Goal: Find specific page/section: Find specific page/section

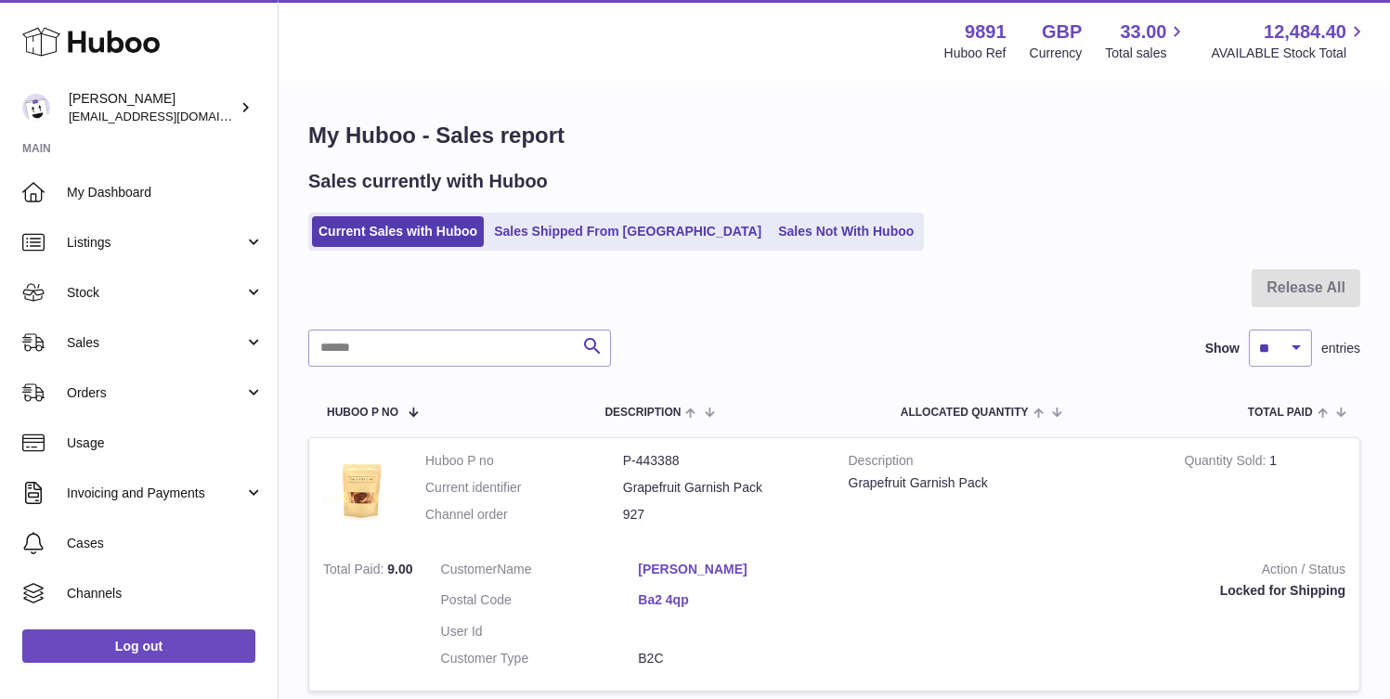
scroll to position [94, 0]
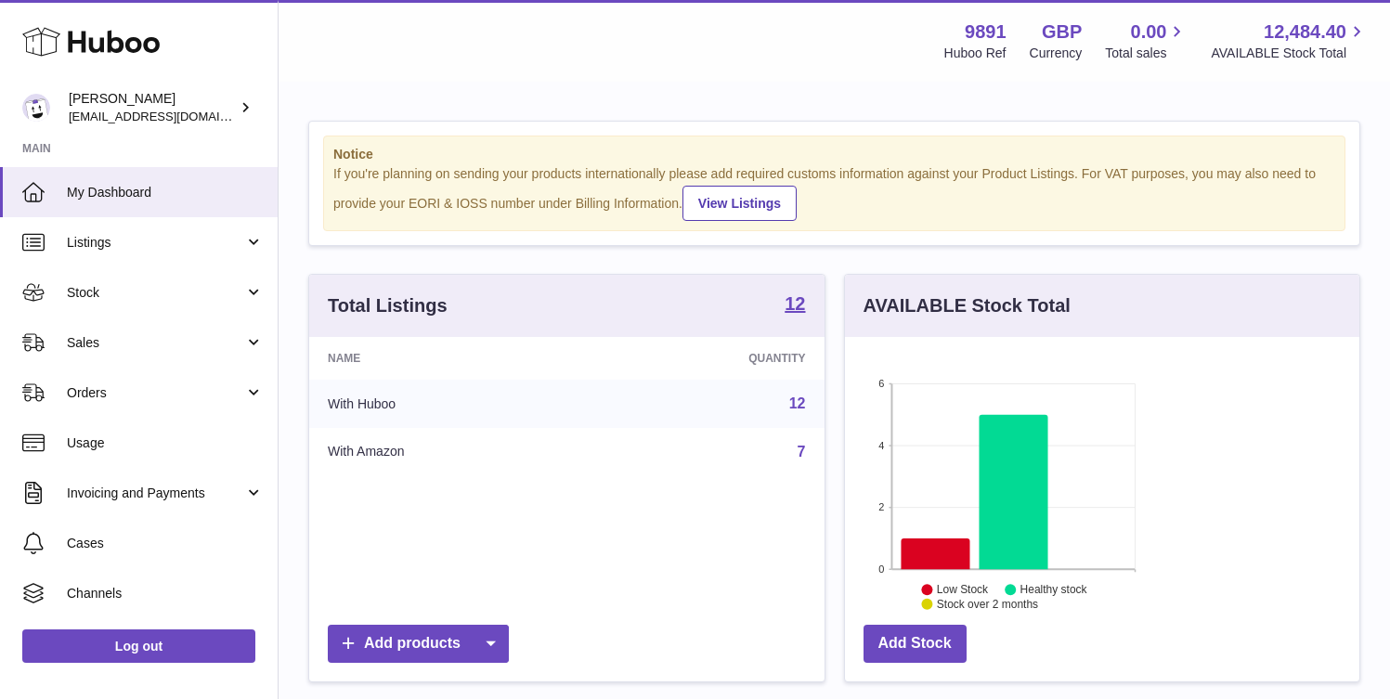
scroll to position [290, 336]
click at [133, 347] on span "Sales" at bounding box center [155, 343] width 177 height 18
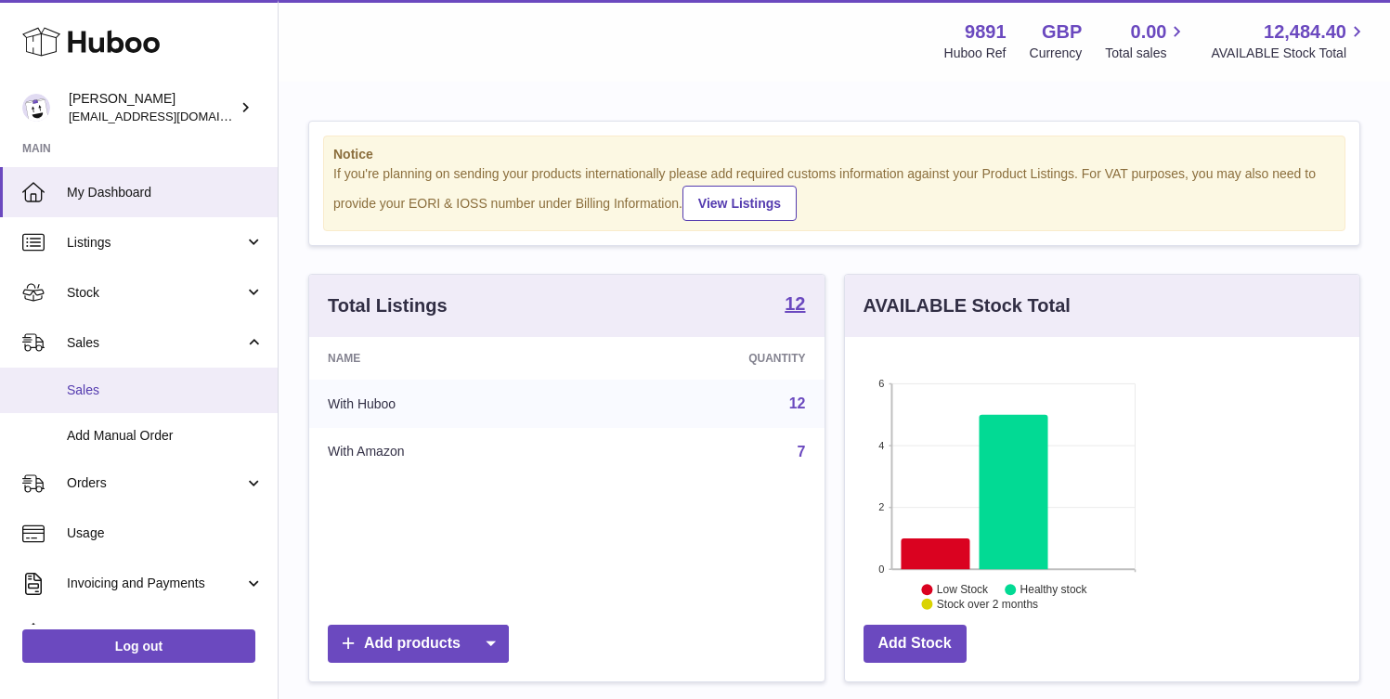
click at [149, 402] on link "Sales" at bounding box center [139, 390] width 278 height 45
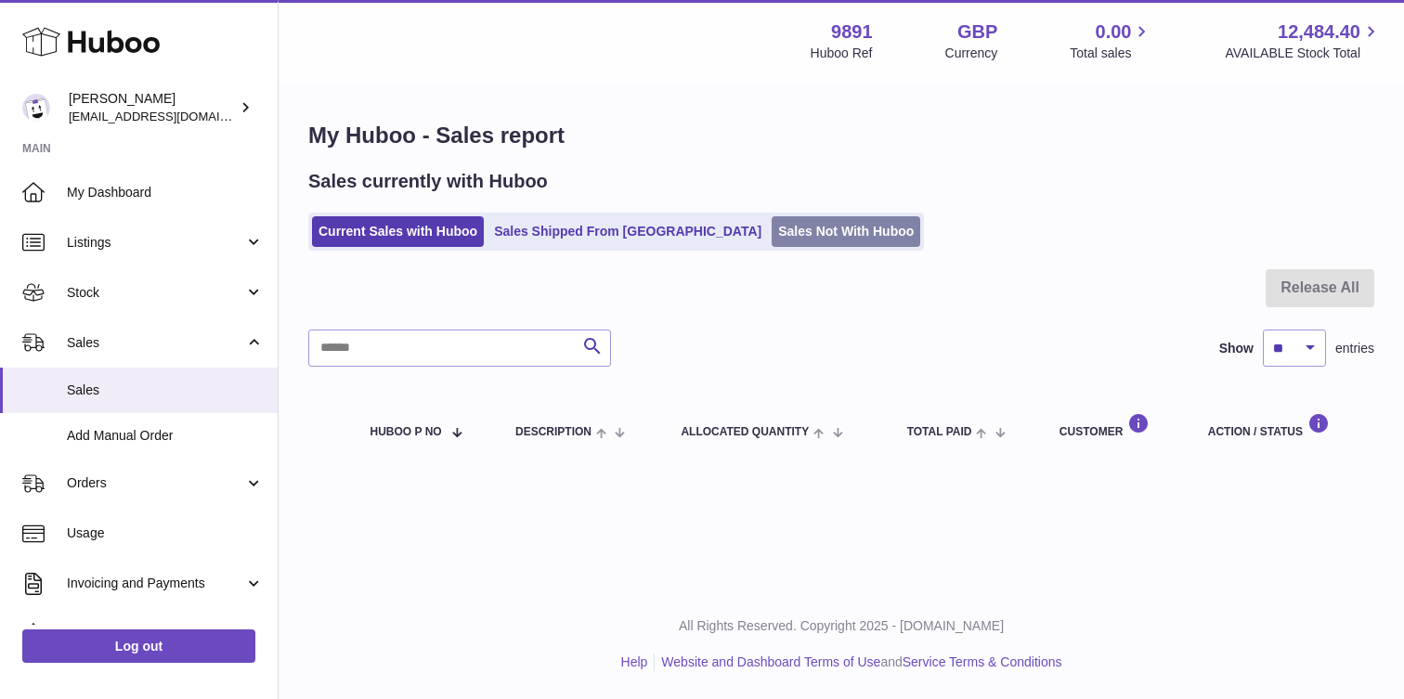
click at [772, 227] on link "Sales Not With Huboo" at bounding box center [846, 231] width 149 height 31
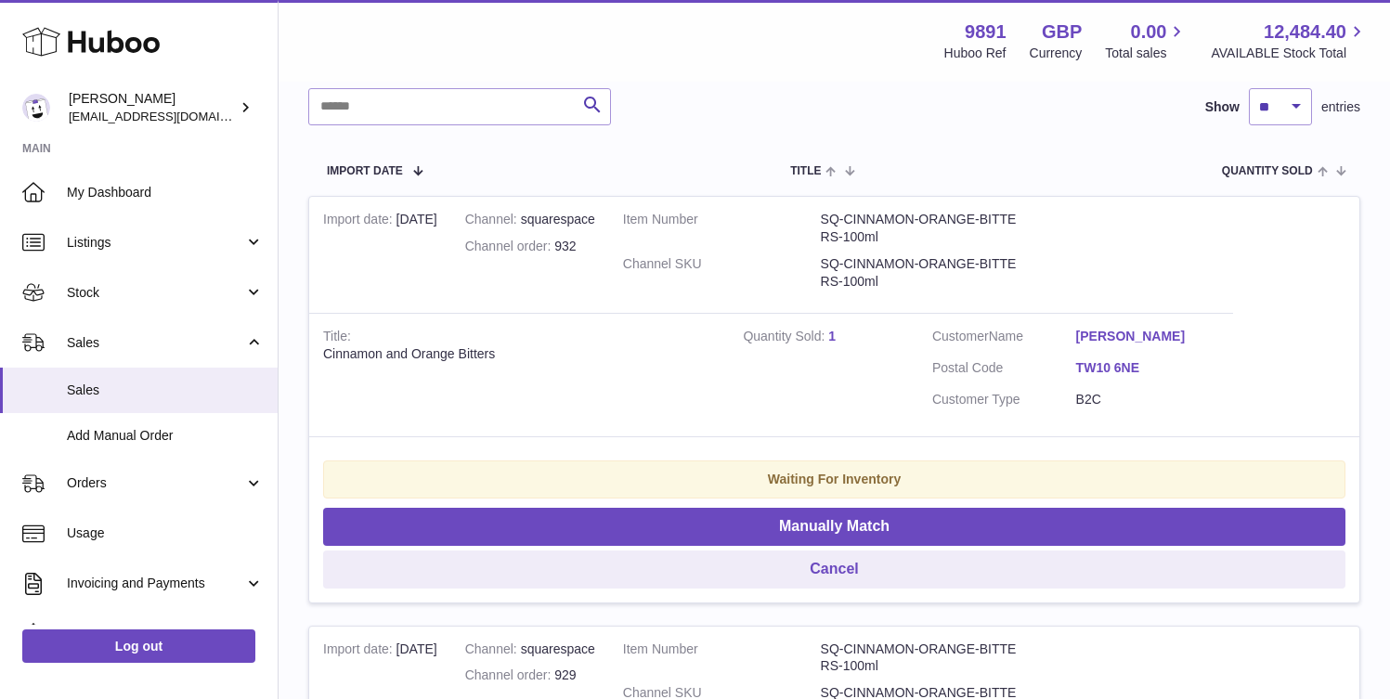
scroll to position [285, 0]
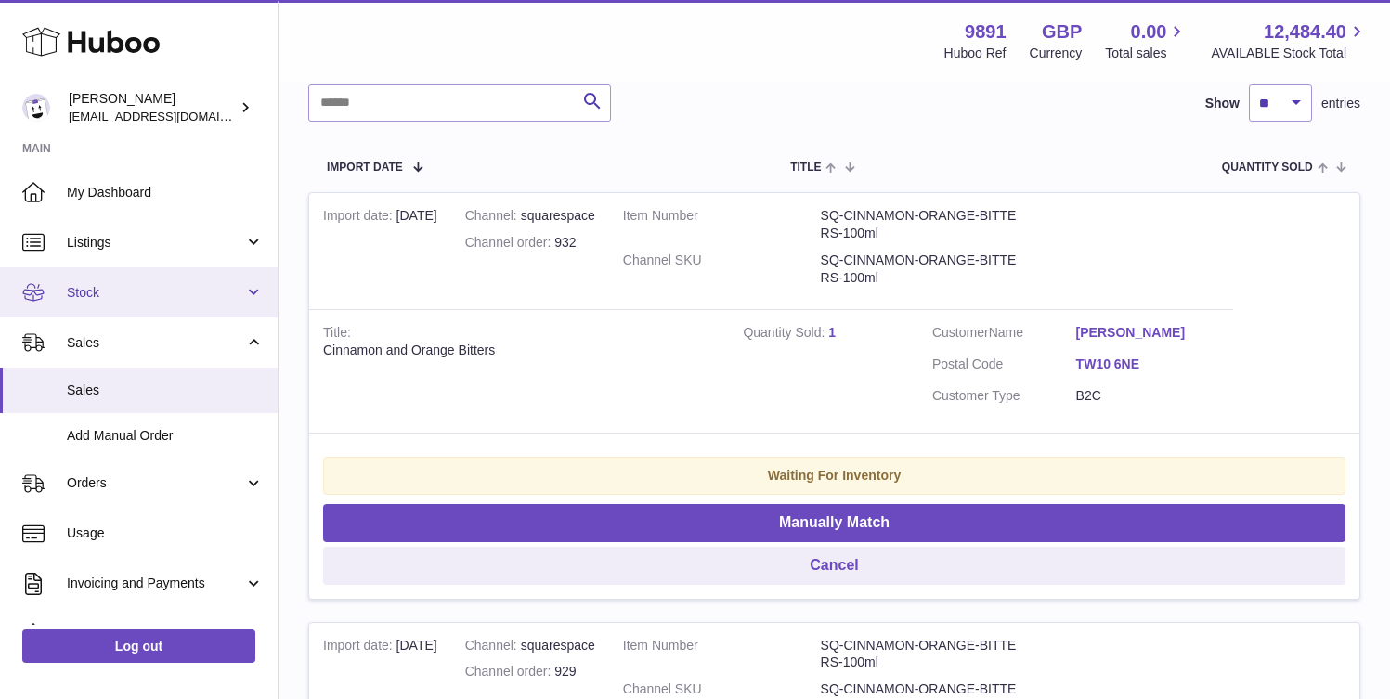
click at [137, 293] on span "Stock" at bounding box center [155, 293] width 177 height 18
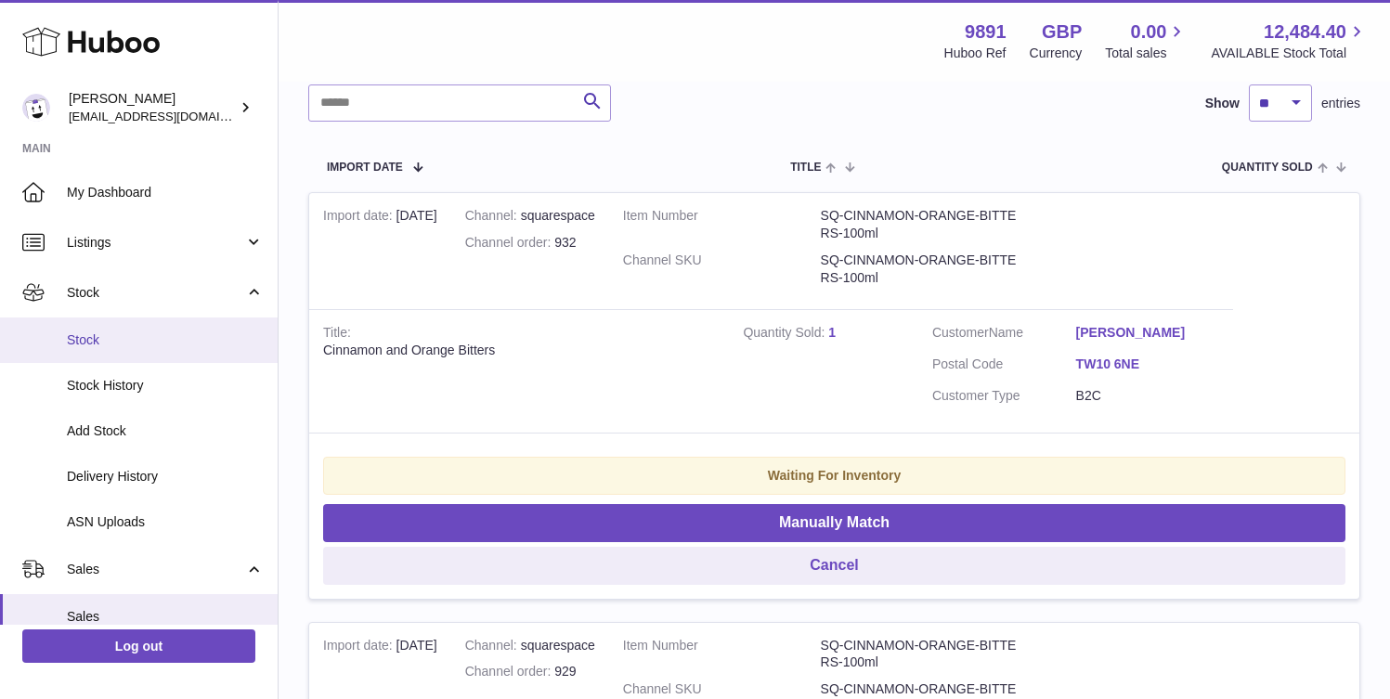
click at [127, 339] on span "Stock" at bounding box center [165, 340] width 197 height 18
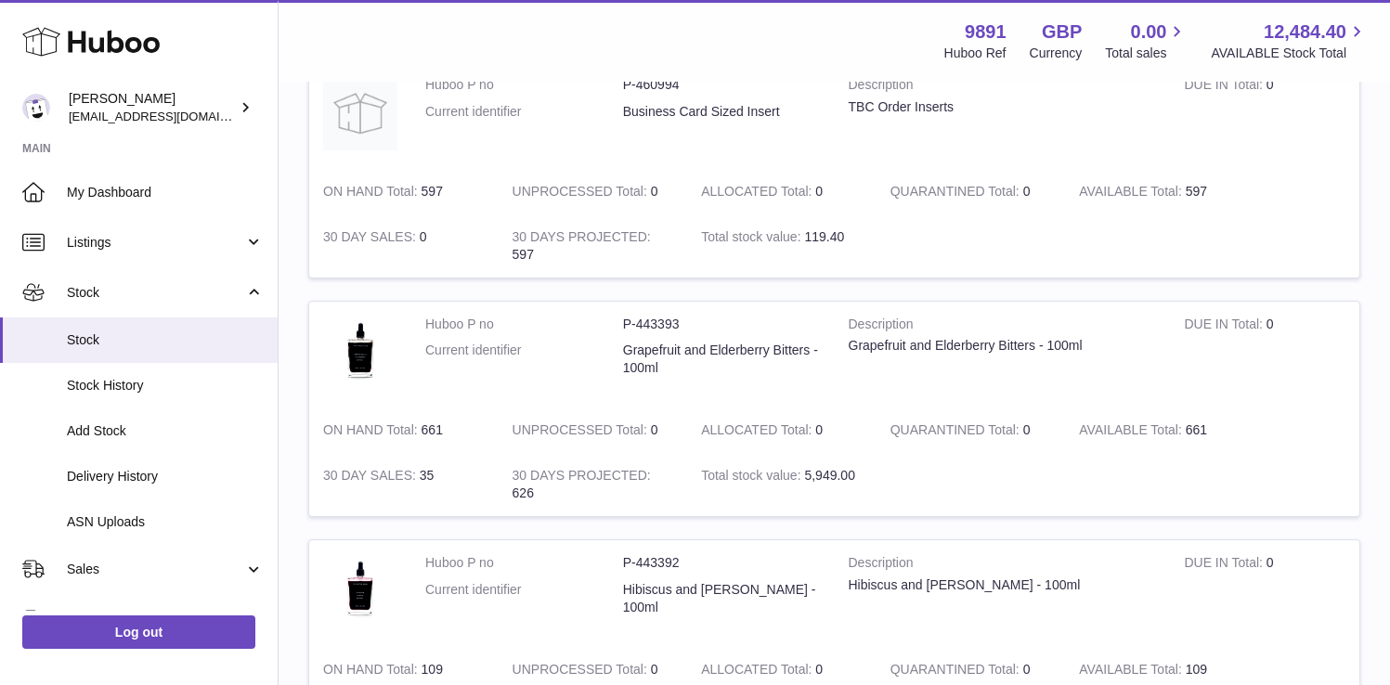
scroll to position [1126, 0]
